Goal: Communication & Community: Answer question/provide support

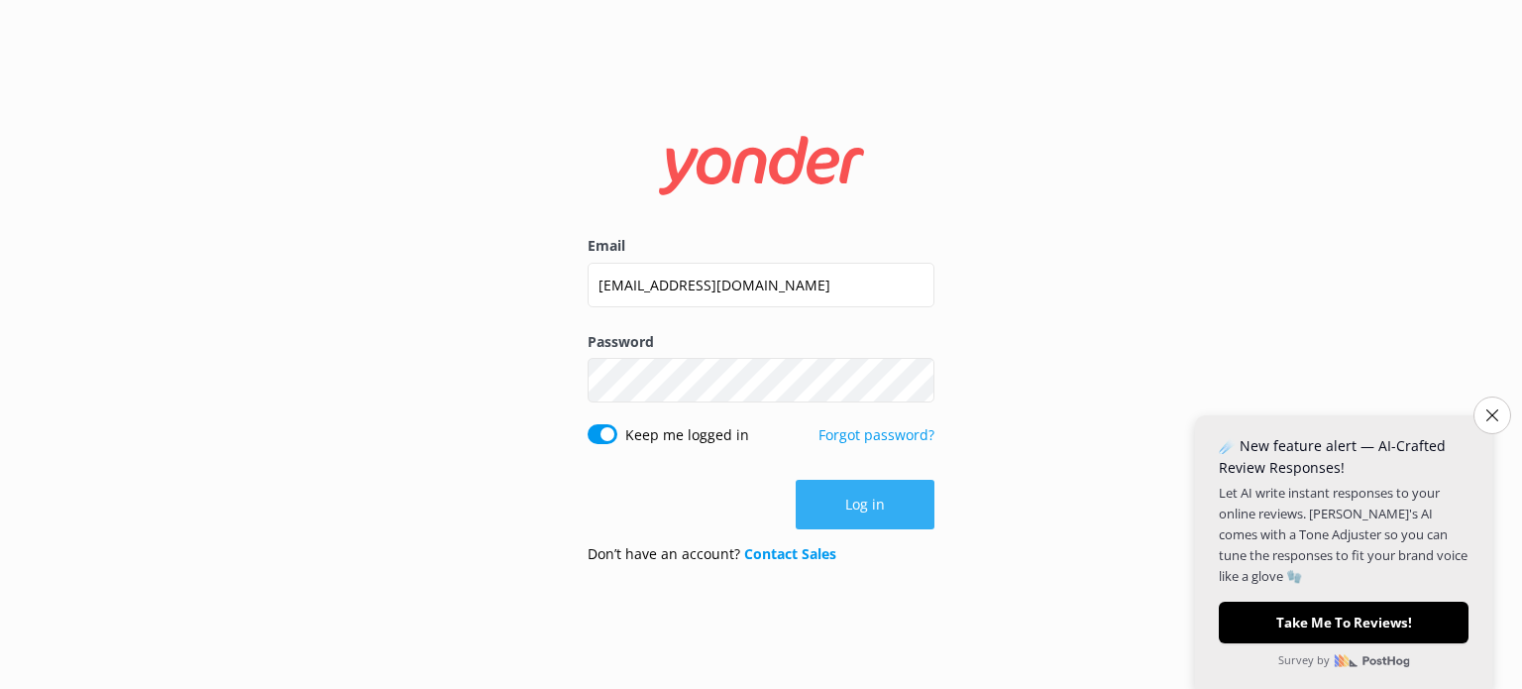
click at [875, 514] on button "Log in" at bounding box center [865, 505] width 139 height 50
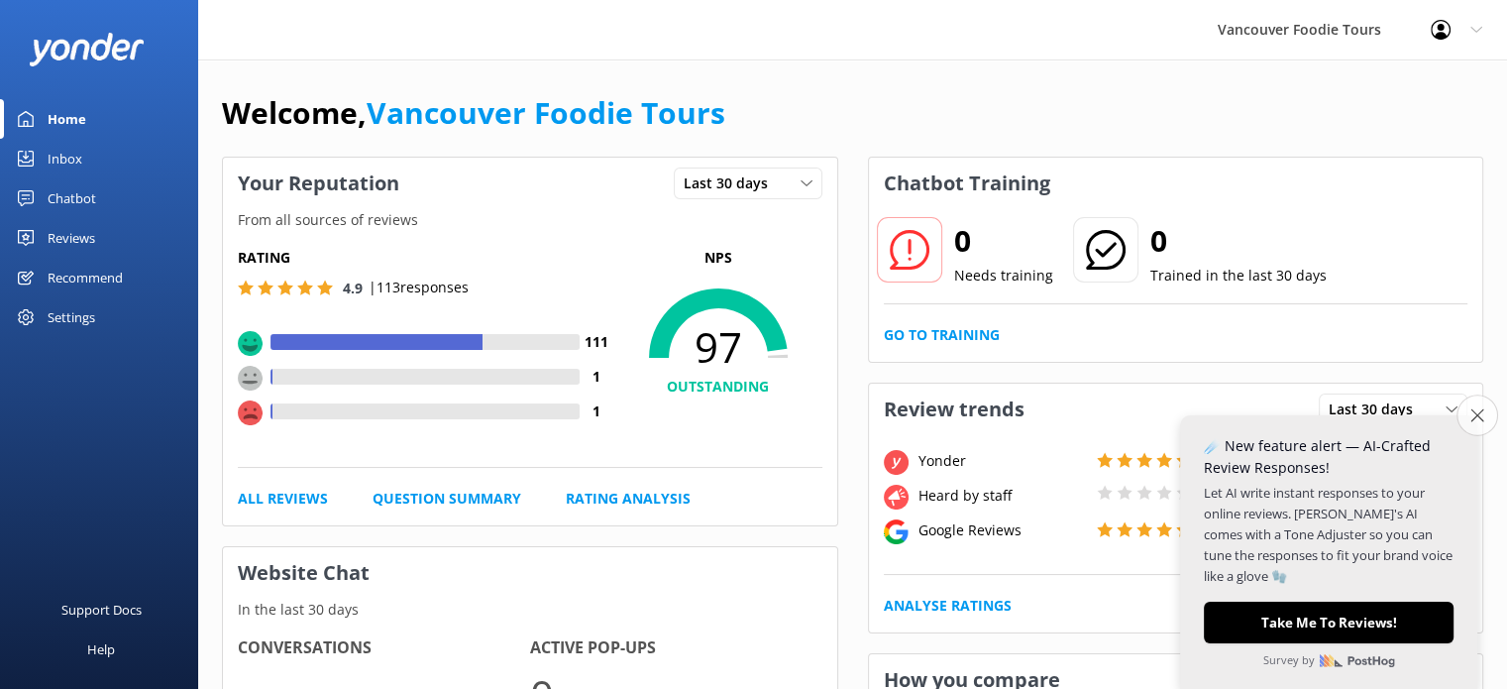
click at [1478, 418] on icon "Close survey" at bounding box center [1476, 414] width 13 height 13
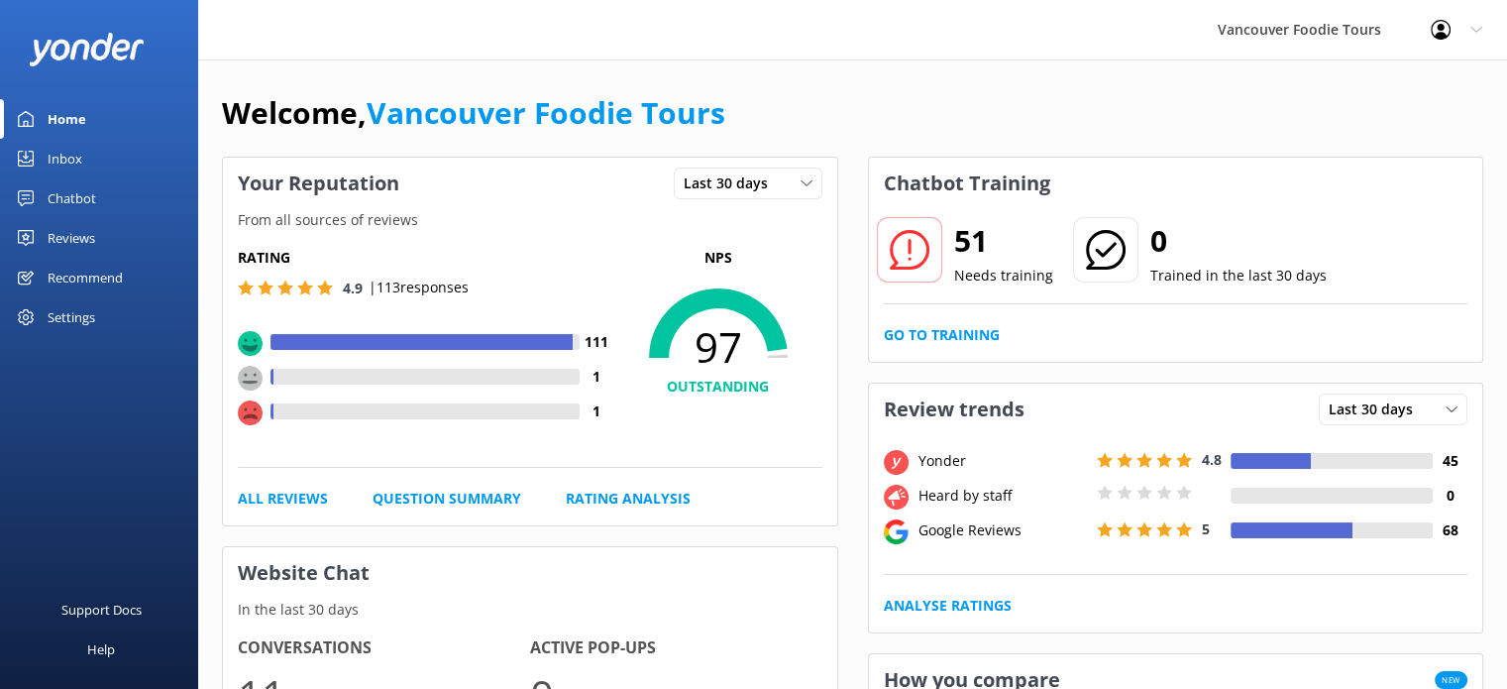
click at [88, 146] on link "Inbox" at bounding box center [99, 159] width 198 height 40
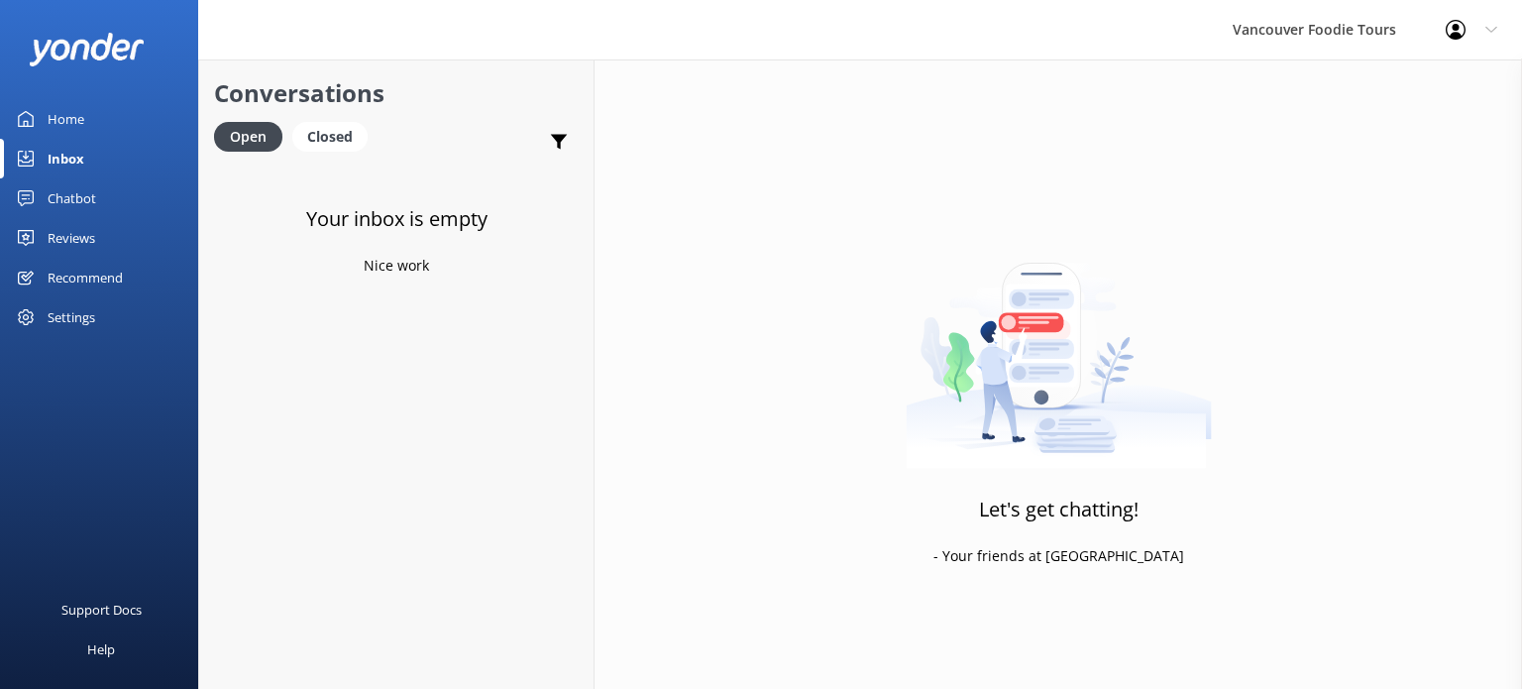
click at [69, 226] on div "Reviews" at bounding box center [72, 238] width 48 height 40
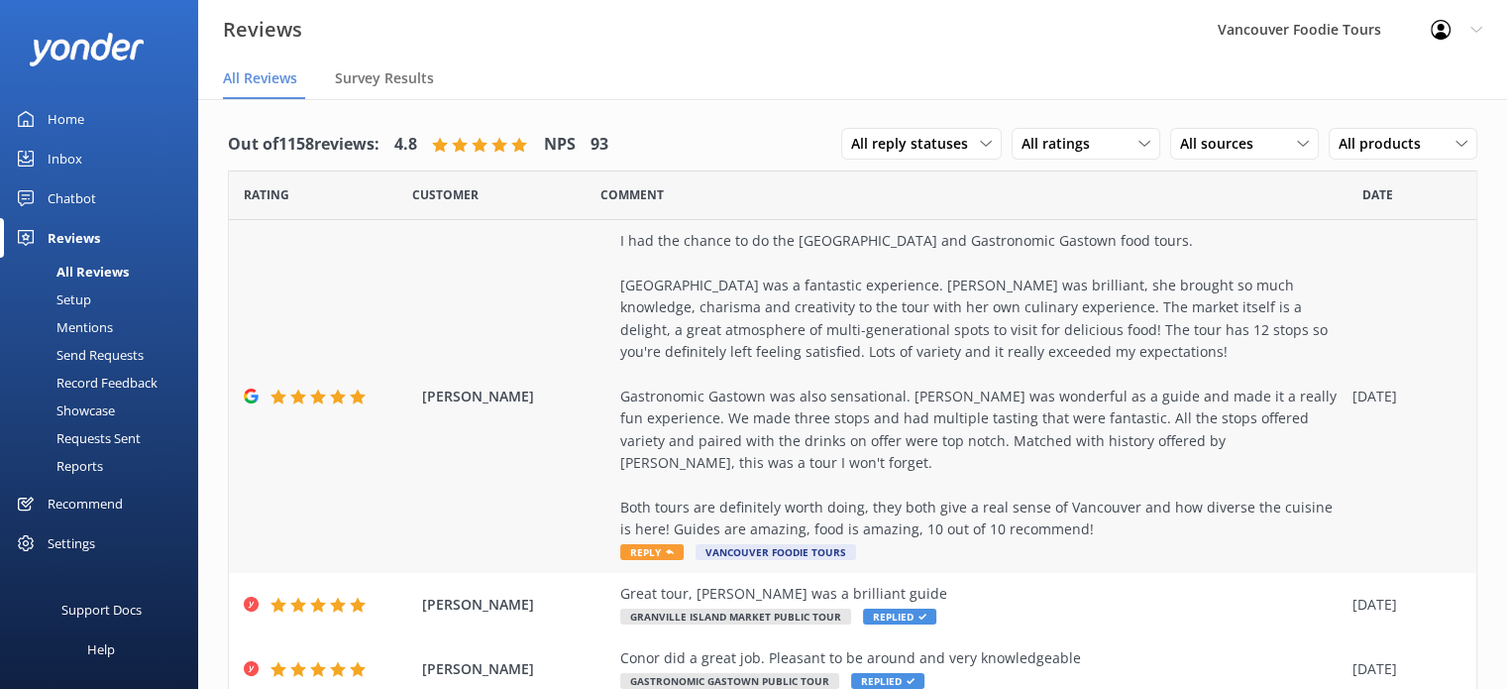
click at [1011, 364] on div "I had the chance to do the [GEOGRAPHIC_DATA] and Gastronomic Gastown food tours…" at bounding box center [981, 385] width 722 height 310
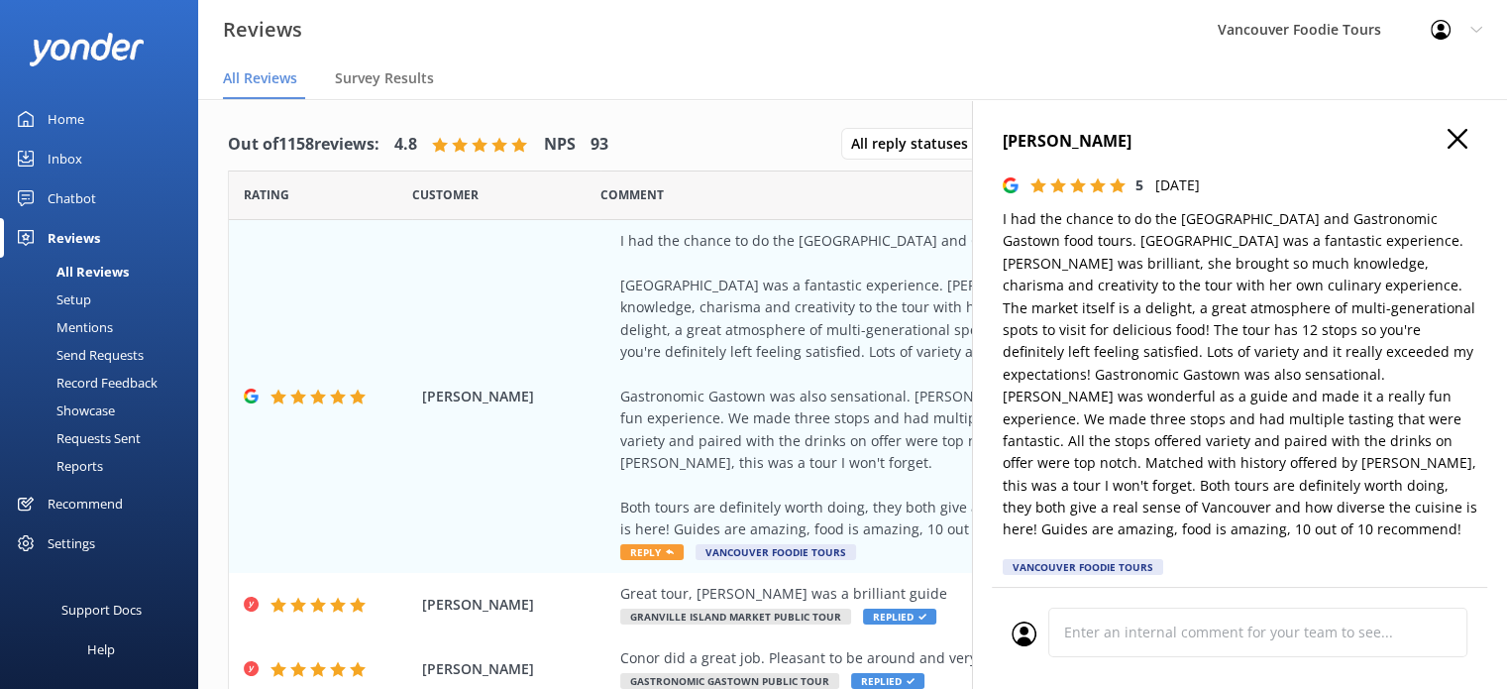
type textarea "Thank you so much for your wonderful review! We’re thrilled to hear you enjoyed…"
drag, startPoint x: 1077, startPoint y: 265, endPoint x: 1091, endPoint y: 264, distance: 13.9
click at [1091, 264] on p "I had the chance to do the [GEOGRAPHIC_DATA] and Gastronomic Gastown food tours…" at bounding box center [1240, 374] width 475 height 333
click at [1189, 278] on p "I had the chance to do the [GEOGRAPHIC_DATA] and Gastronomic Gastown food tours…" at bounding box center [1240, 374] width 475 height 333
drag, startPoint x: 1082, startPoint y: 270, endPoint x: 1114, endPoint y: 262, distance: 32.7
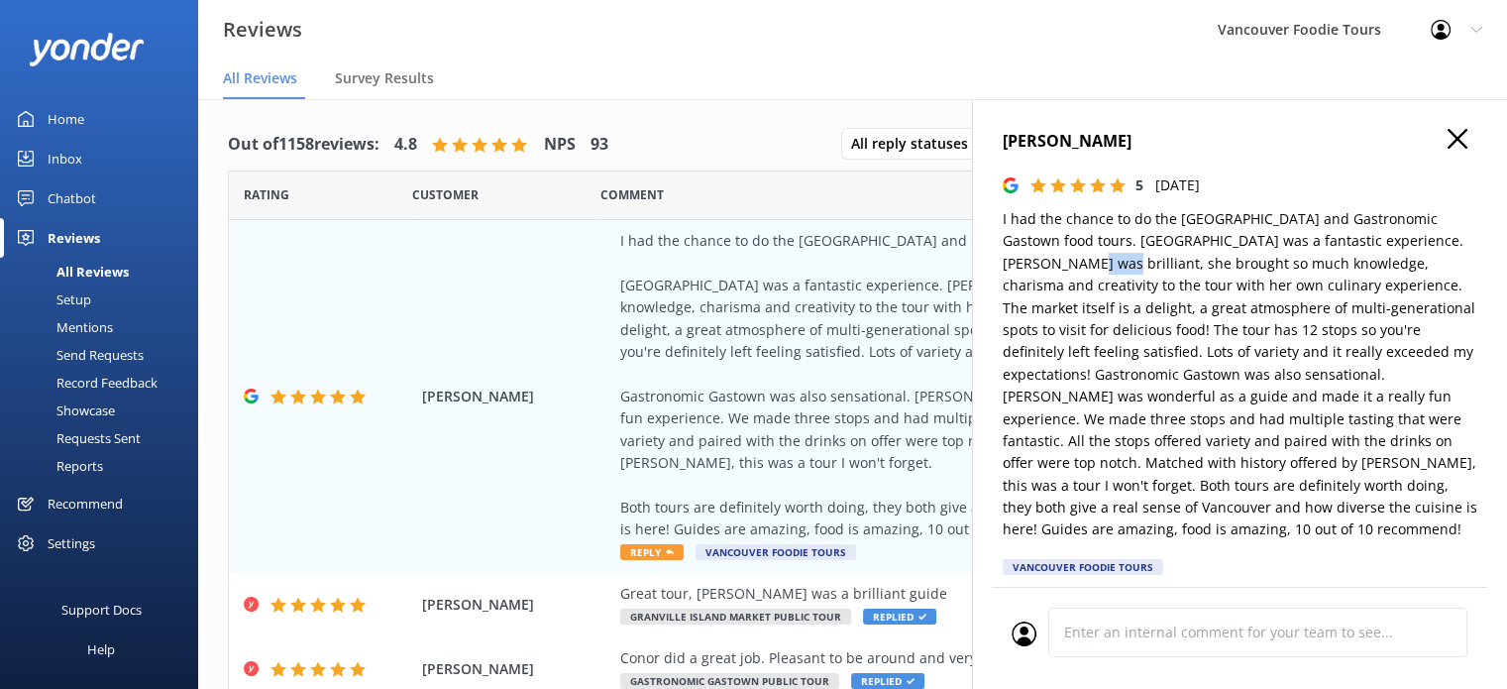
click at [1114, 262] on p "I had the chance to do the [GEOGRAPHIC_DATA] and Gastronomic Gastown food tours…" at bounding box center [1240, 374] width 475 height 333
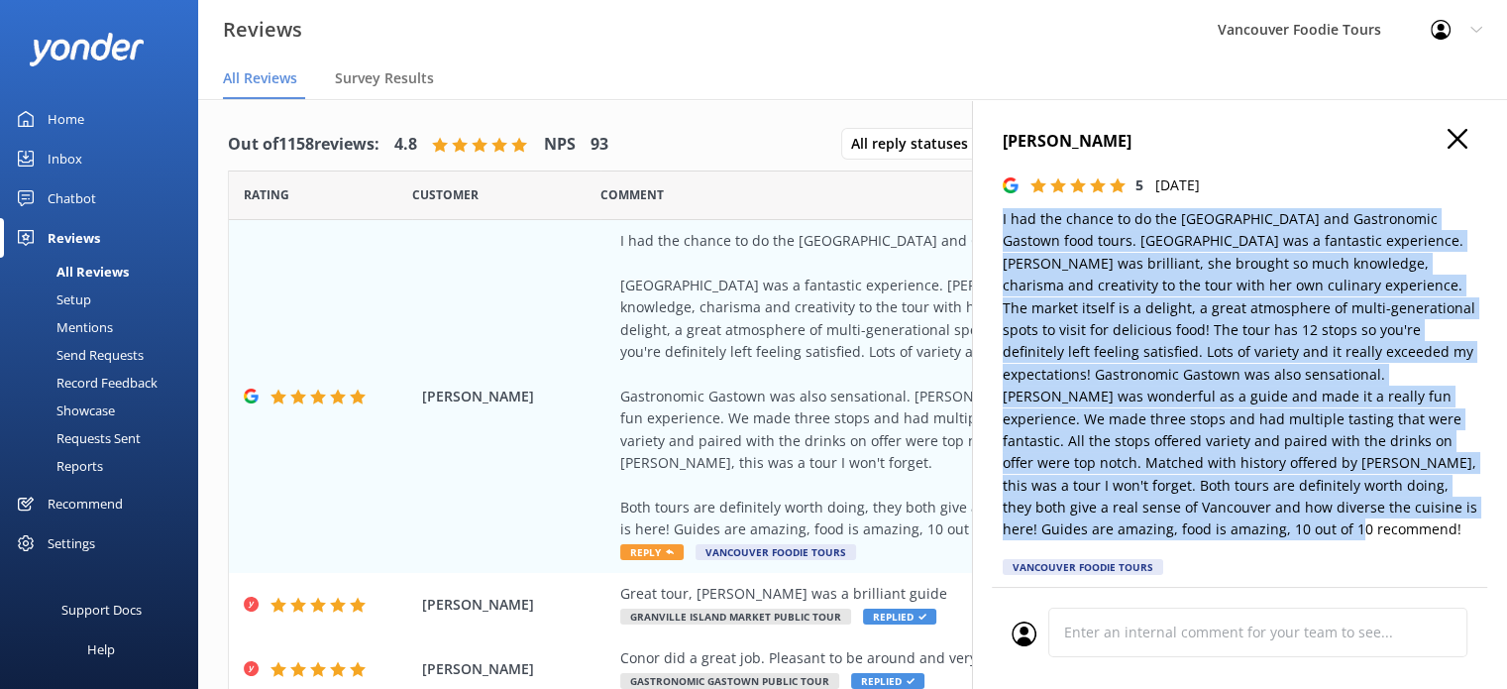
drag, startPoint x: 995, startPoint y: 220, endPoint x: 1305, endPoint y: 525, distance: 435.1
click at [1305, 525] on div "[PERSON_NAME] 5 [DATE] [GEOGRAPHIC_DATA] Foodie Tours Thank you so much for you…" at bounding box center [1239, 443] width 535 height 689
copy p "I had the chance to do the [GEOGRAPHIC_DATA] and Gastronomic Gastown food tours…"
click at [1086, 315] on p "I had the chance to do the [GEOGRAPHIC_DATA] and Gastronomic Gastown food tours…" at bounding box center [1240, 374] width 475 height 333
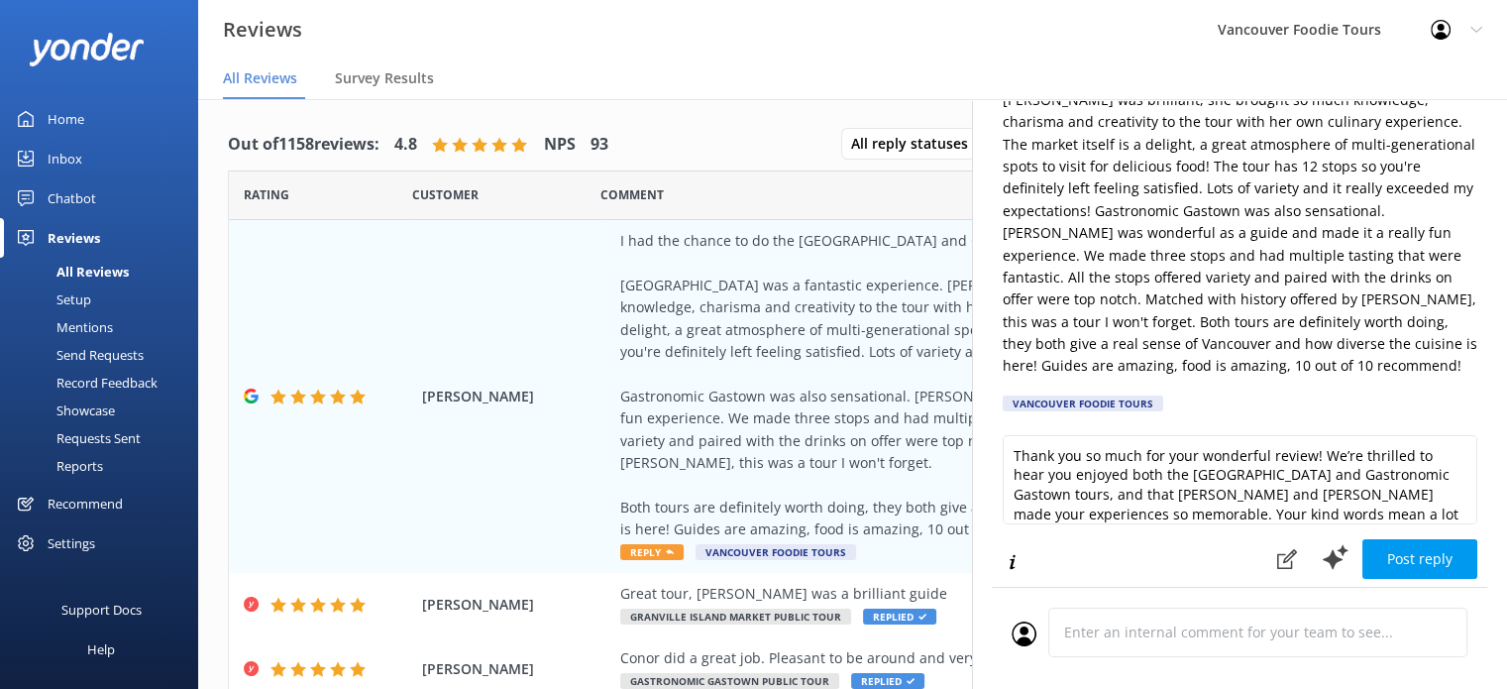
scroll to position [99, 0]
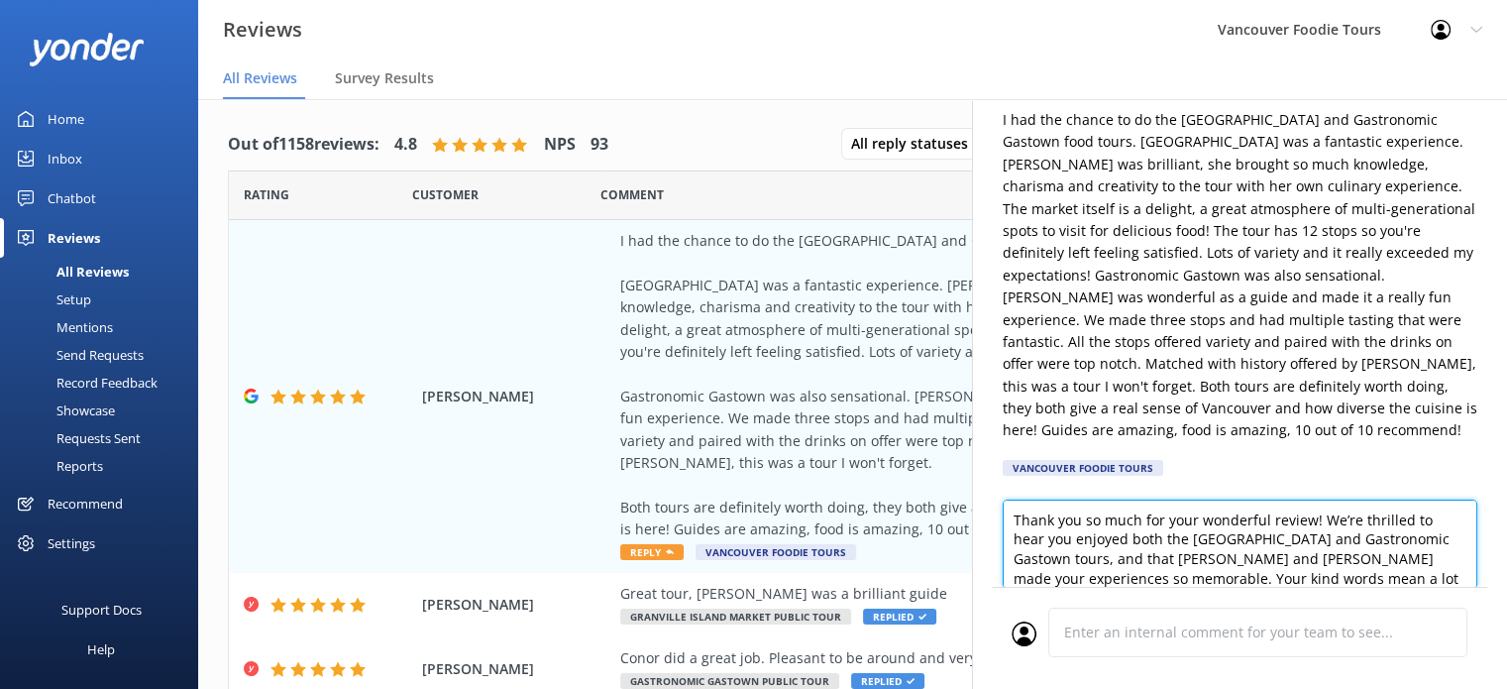
click at [1237, 529] on textarea "Thank you so much for your wonderful review! We’re thrilled to hear you enjoyed…" at bounding box center [1240, 543] width 475 height 89
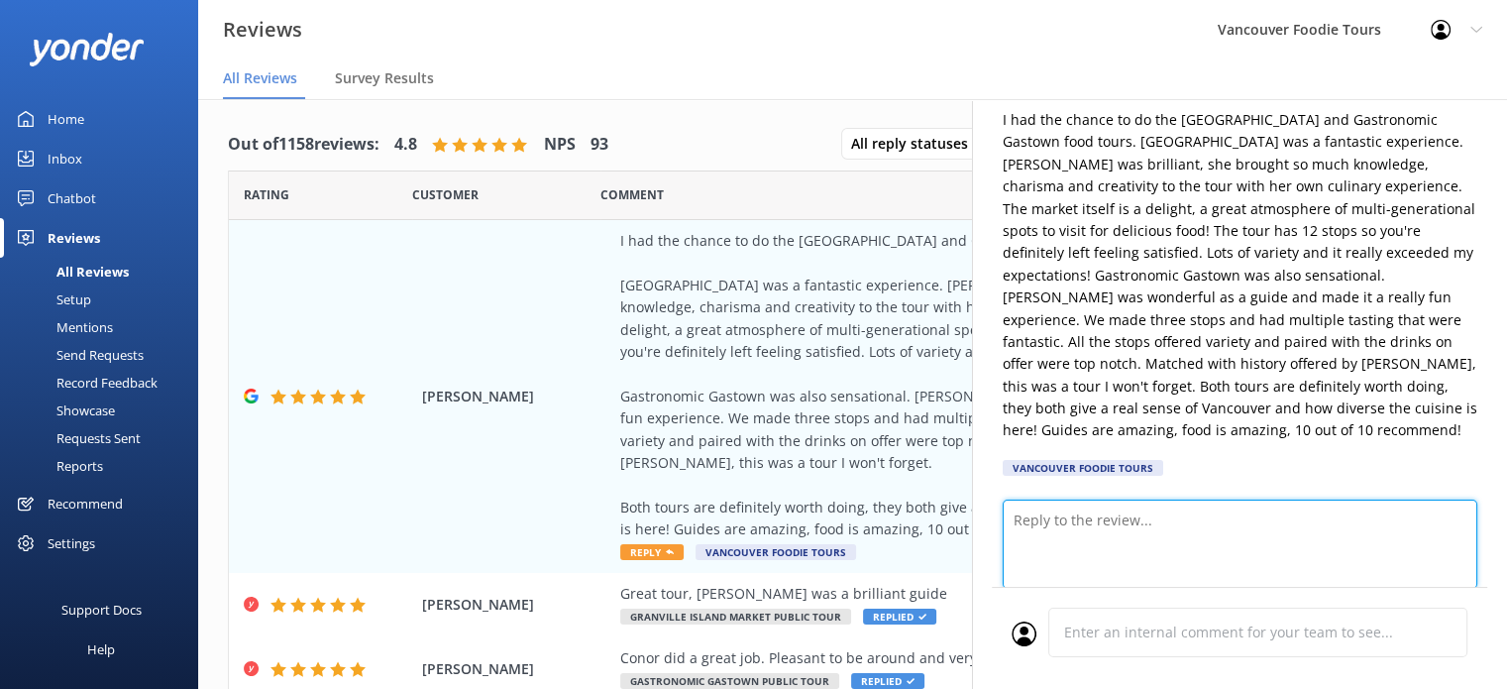
paste textarea "Hi [PERSON_NAME], wow — thank you for such an incredible review! We’re absolute…"
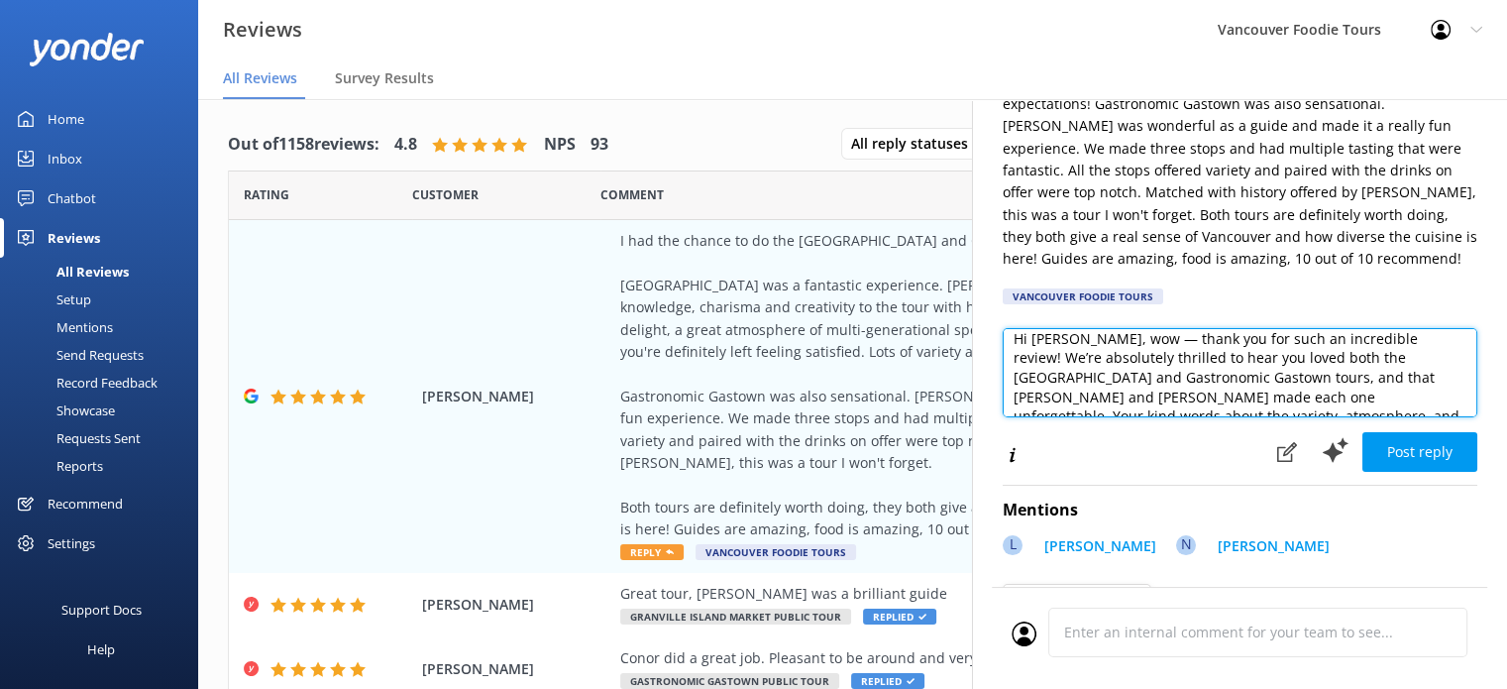
scroll to position [370, 0]
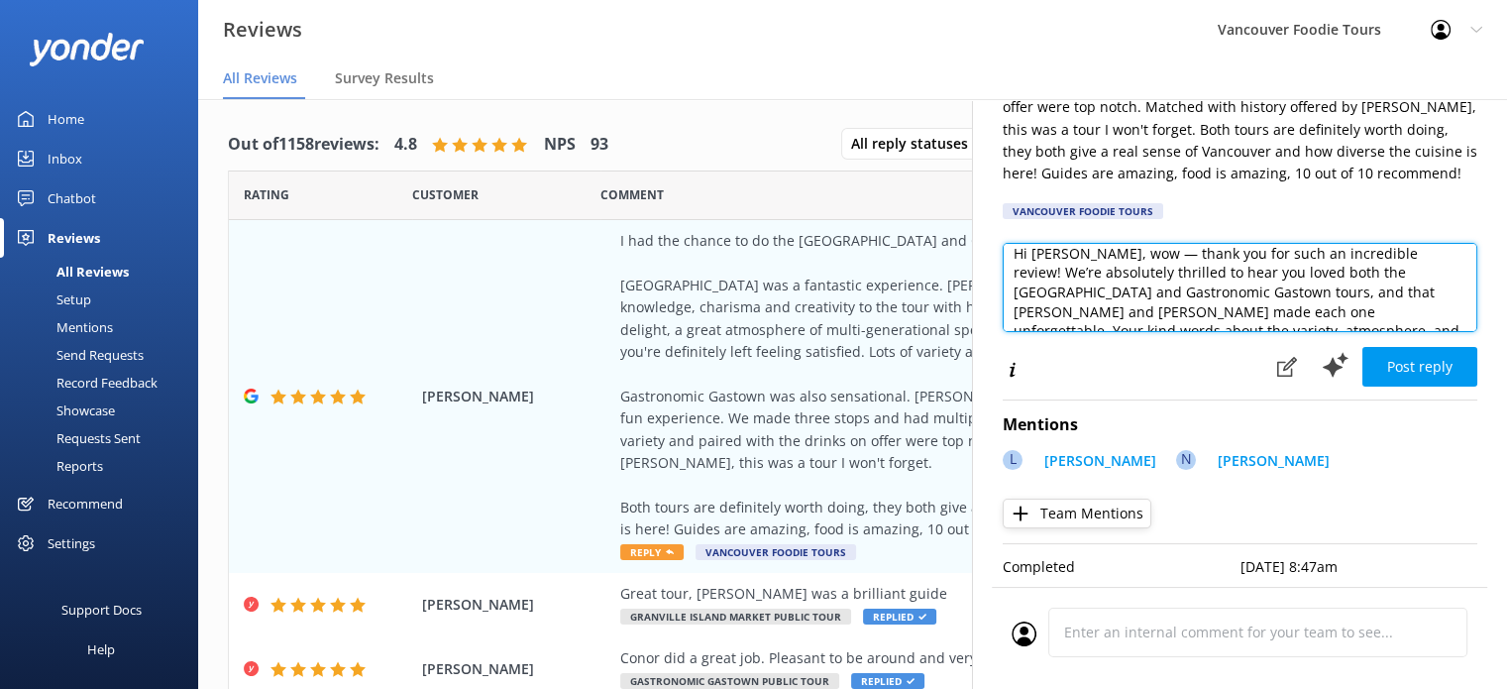
click at [1055, 279] on textarea "Hi [PERSON_NAME], wow — thank you for such an incredible review! We’re absolute…" at bounding box center [1240, 287] width 475 height 89
click at [1062, 278] on textarea "Hi [PERSON_NAME], wow — thank you for such an incredible review! We’re absolute…" at bounding box center [1240, 287] width 475 height 89
click at [1307, 280] on textarea "Hi [PERSON_NAME], wow — thank you for such an incredible review! We’re absolute…" at bounding box center [1240, 287] width 475 height 89
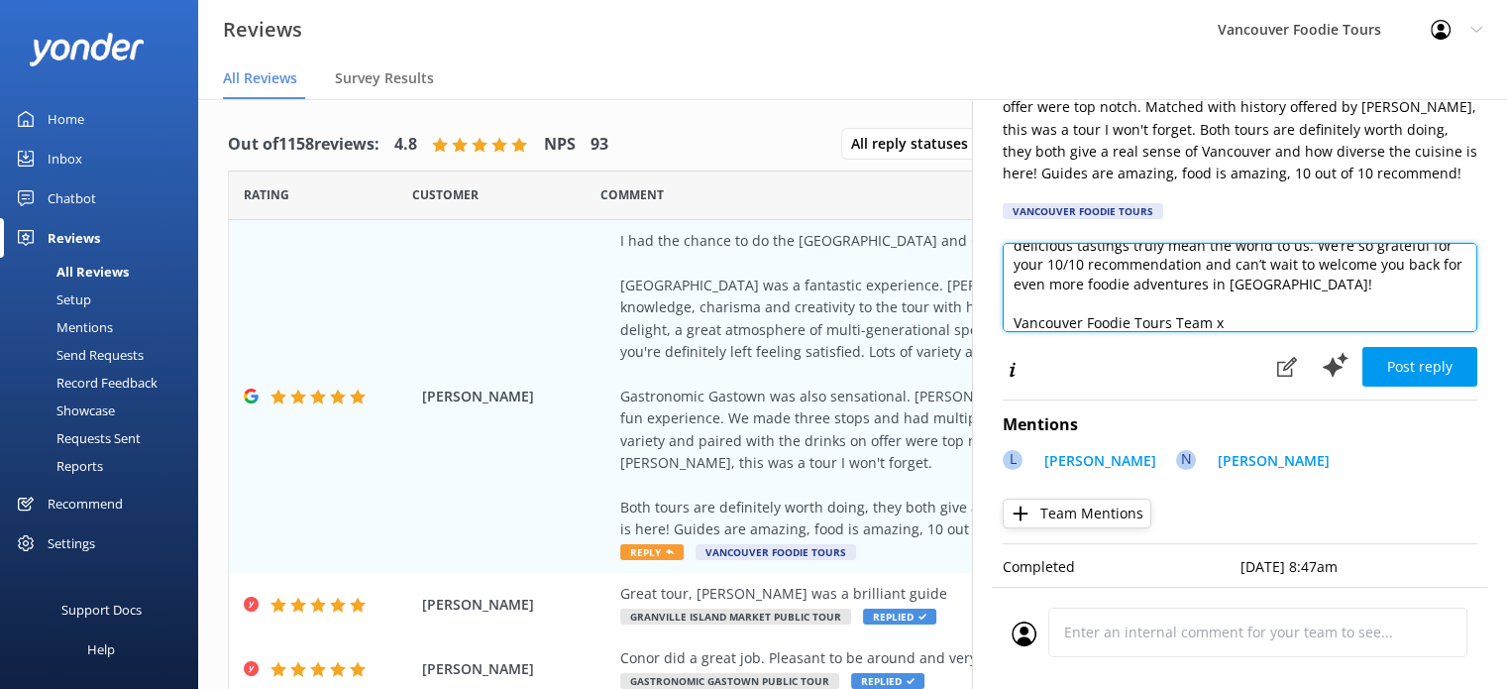
scroll to position [126, 0]
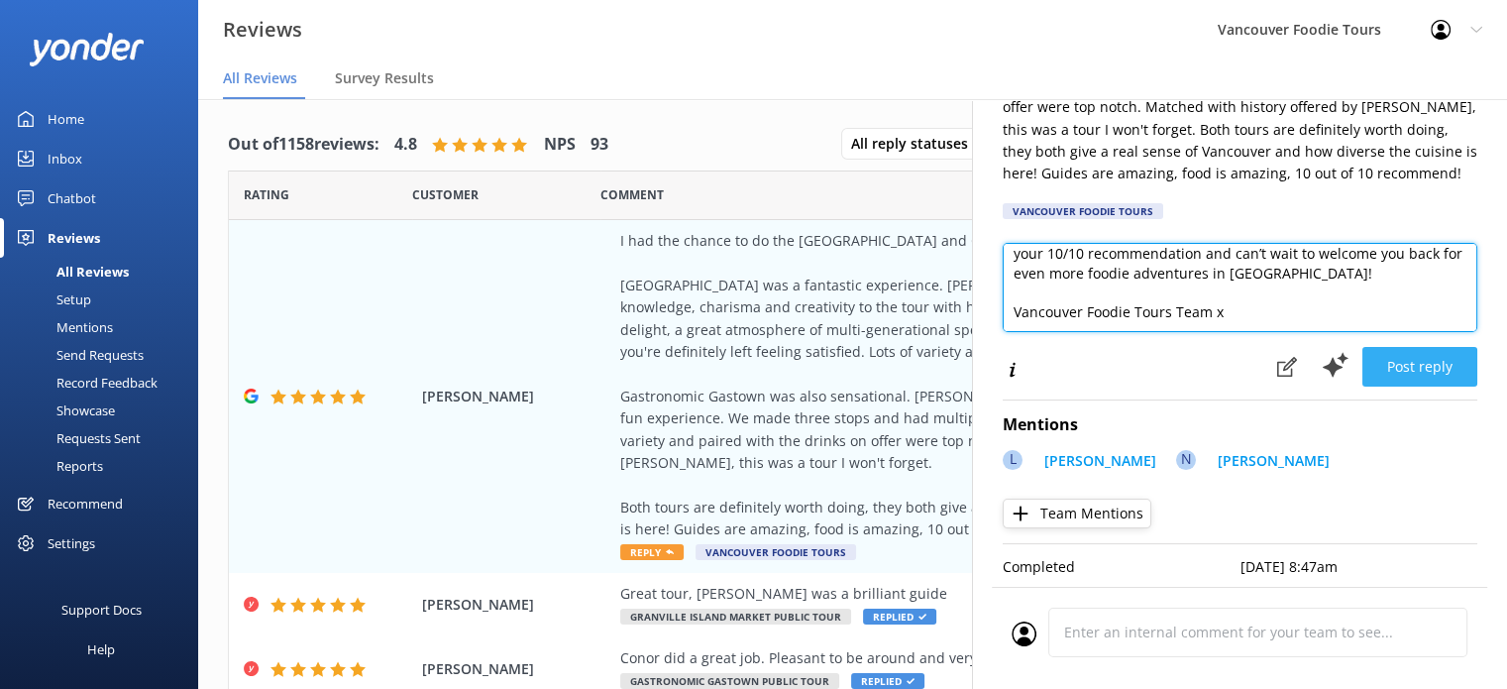
type textarea "Hi [PERSON_NAME], wow — thank you for such an incredible review! We’re absolute…"
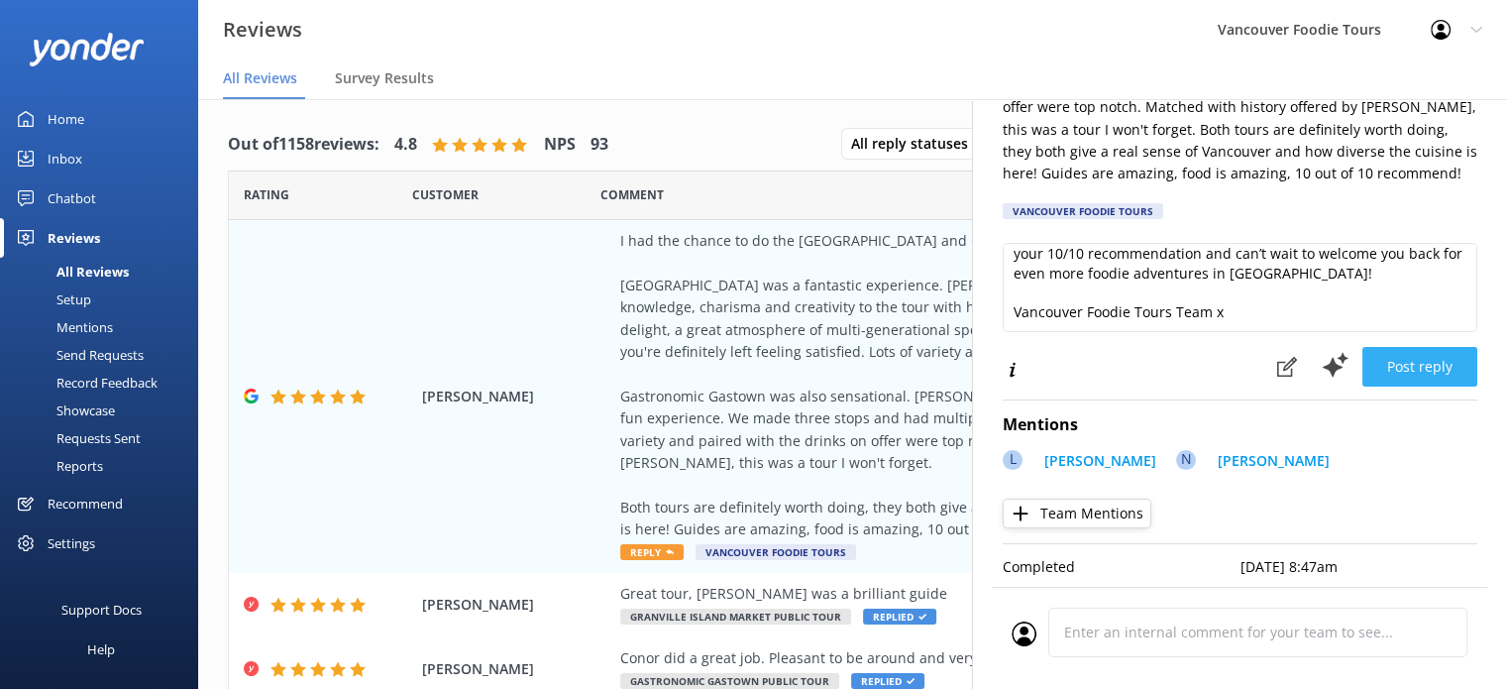
click at [1410, 348] on button "Post reply" at bounding box center [1419, 367] width 115 height 40
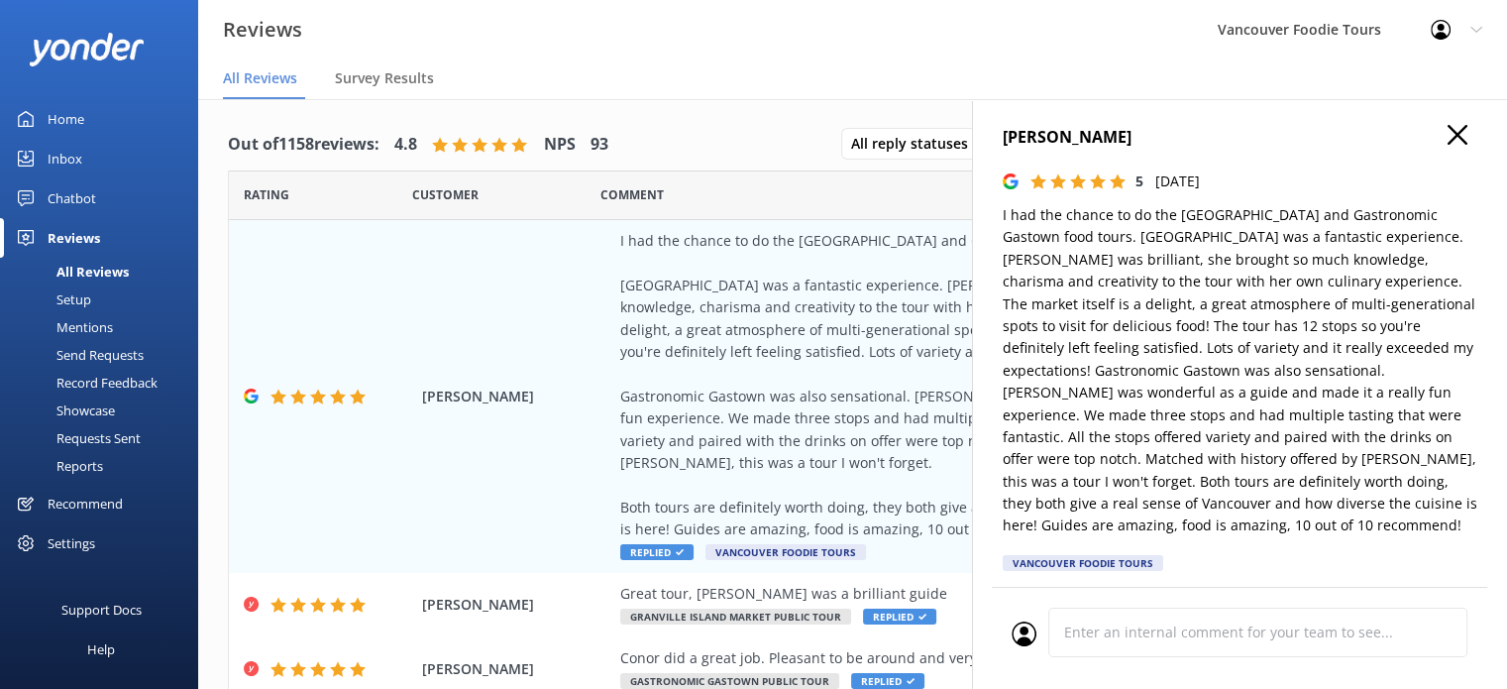
scroll to position [0, 0]
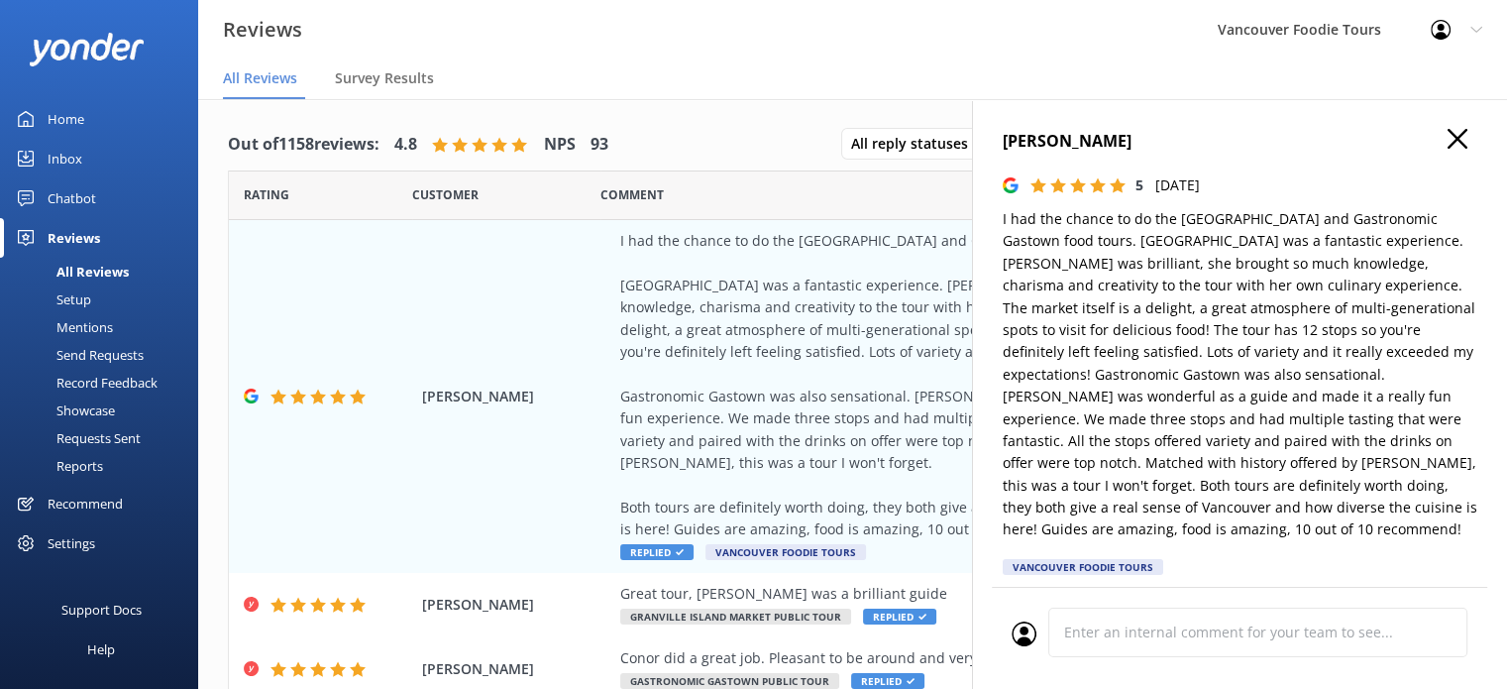
click at [1448, 134] on icon at bounding box center [1458, 139] width 20 height 20
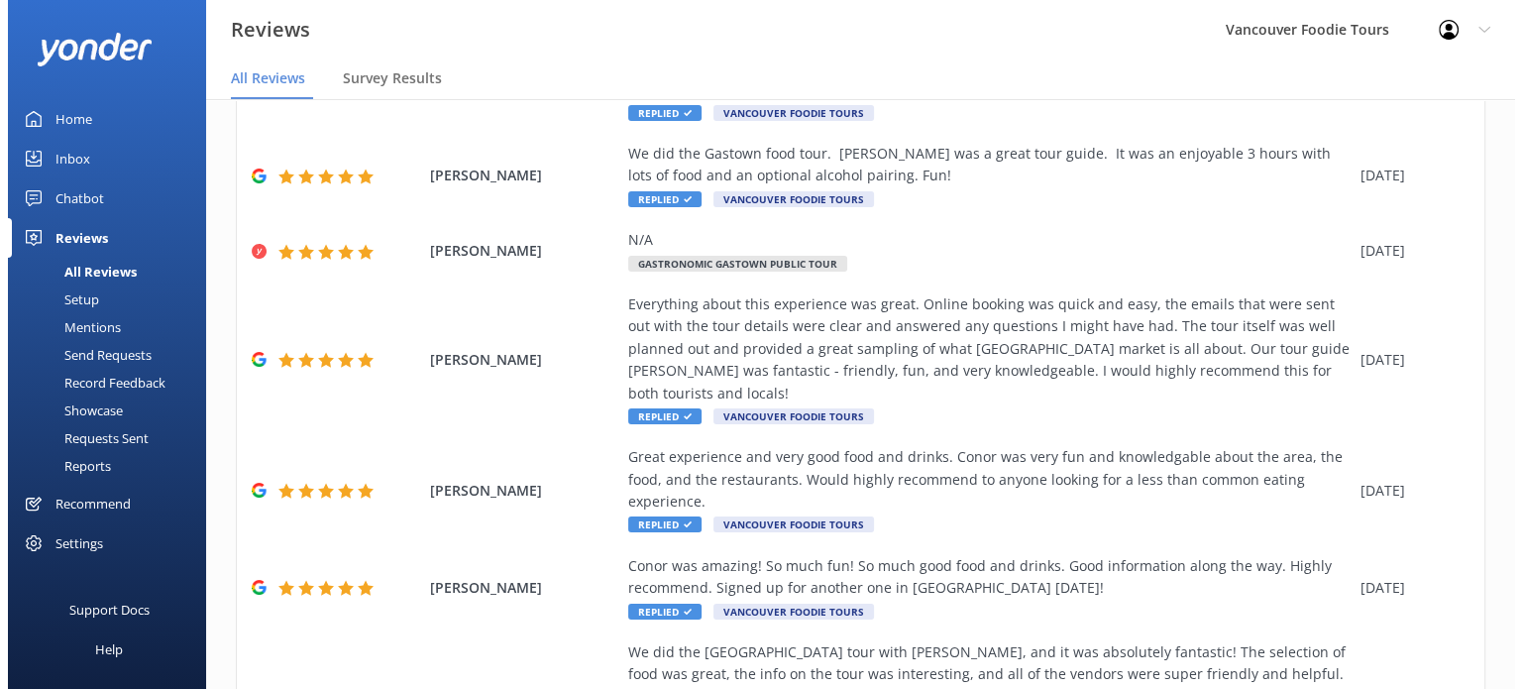
scroll to position [815, 0]
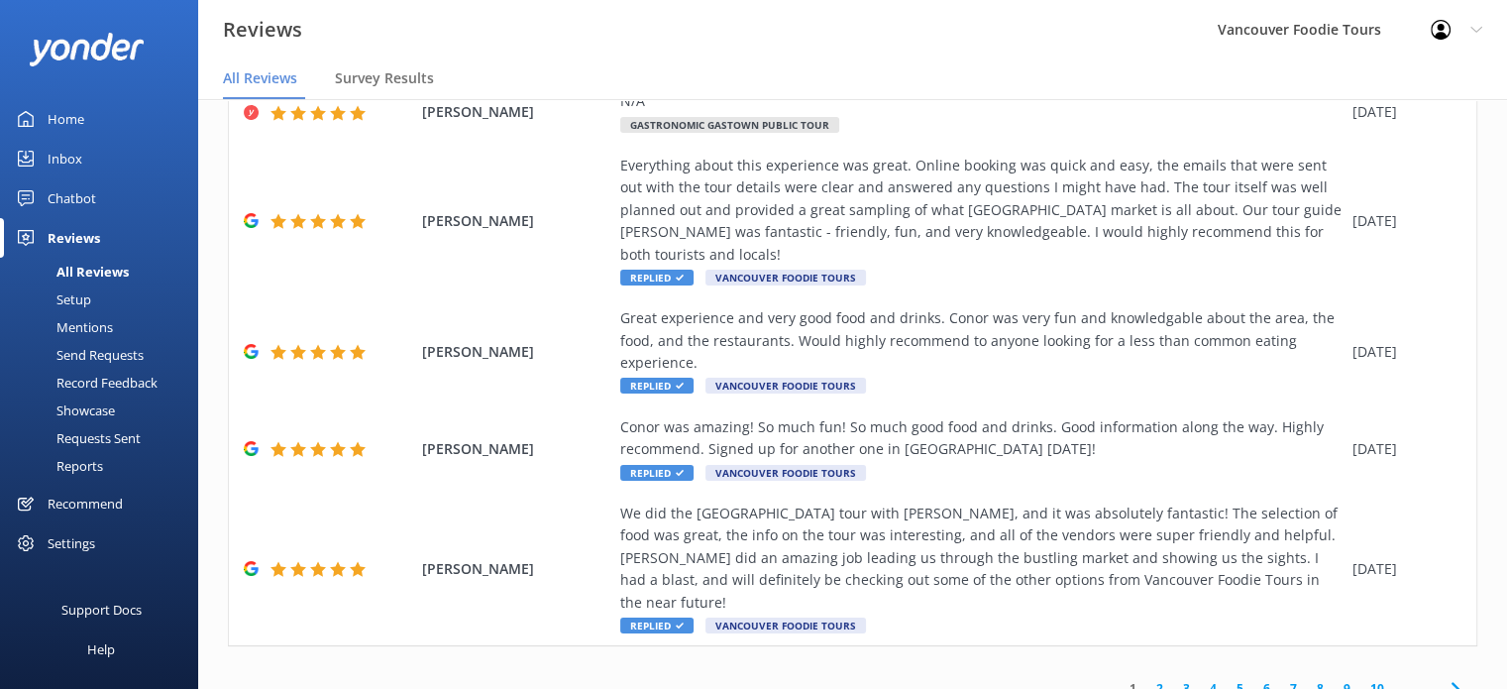
click at [104, 324] on div "Mentions" at bounding box center [62, 327] width 101 height 28
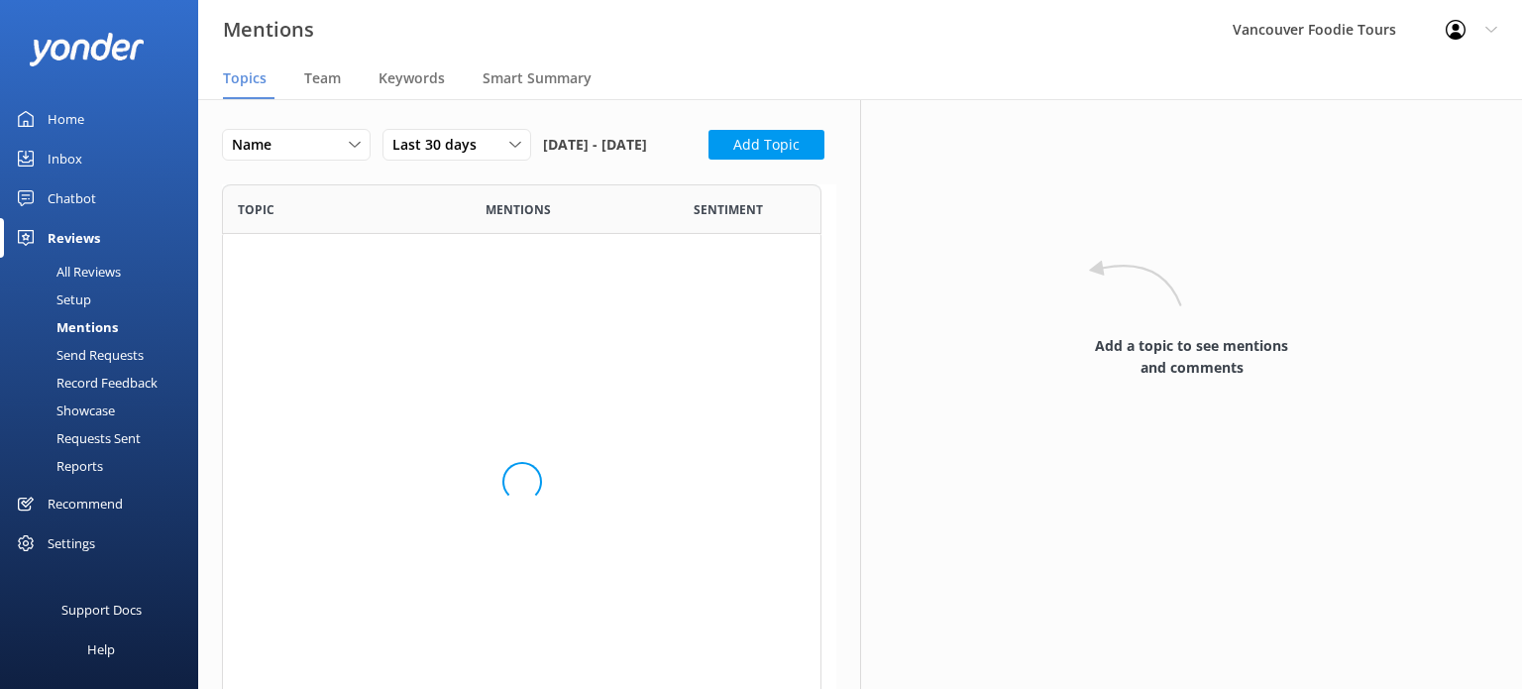
scroll to position [530, 584]
click at [91, 301] on link "Setup" at bounding box center [105, 299] width 186 height 28
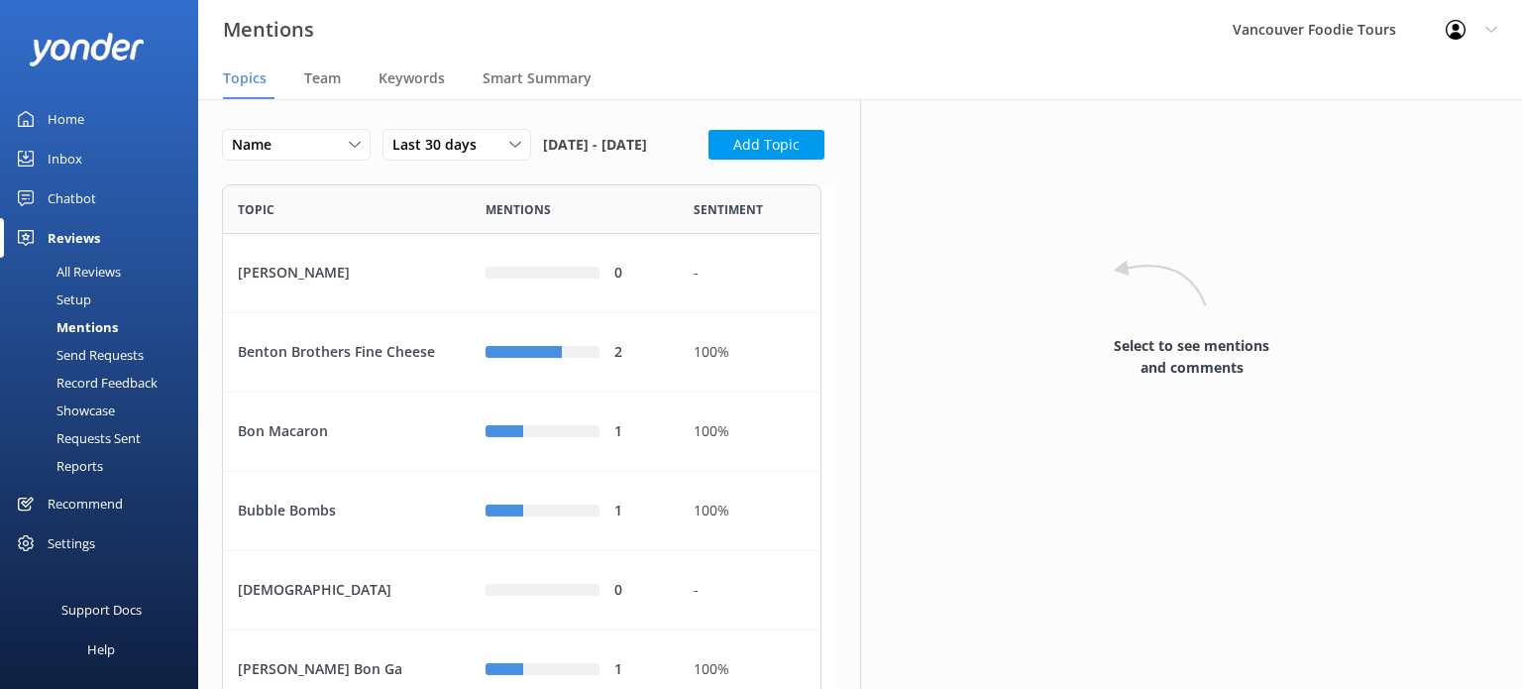
click at [85, 165] on link "Inbox" at bounding box center [99, 159] width 198 height 40
